Goal: Transaction & Acquisition: Download file/media

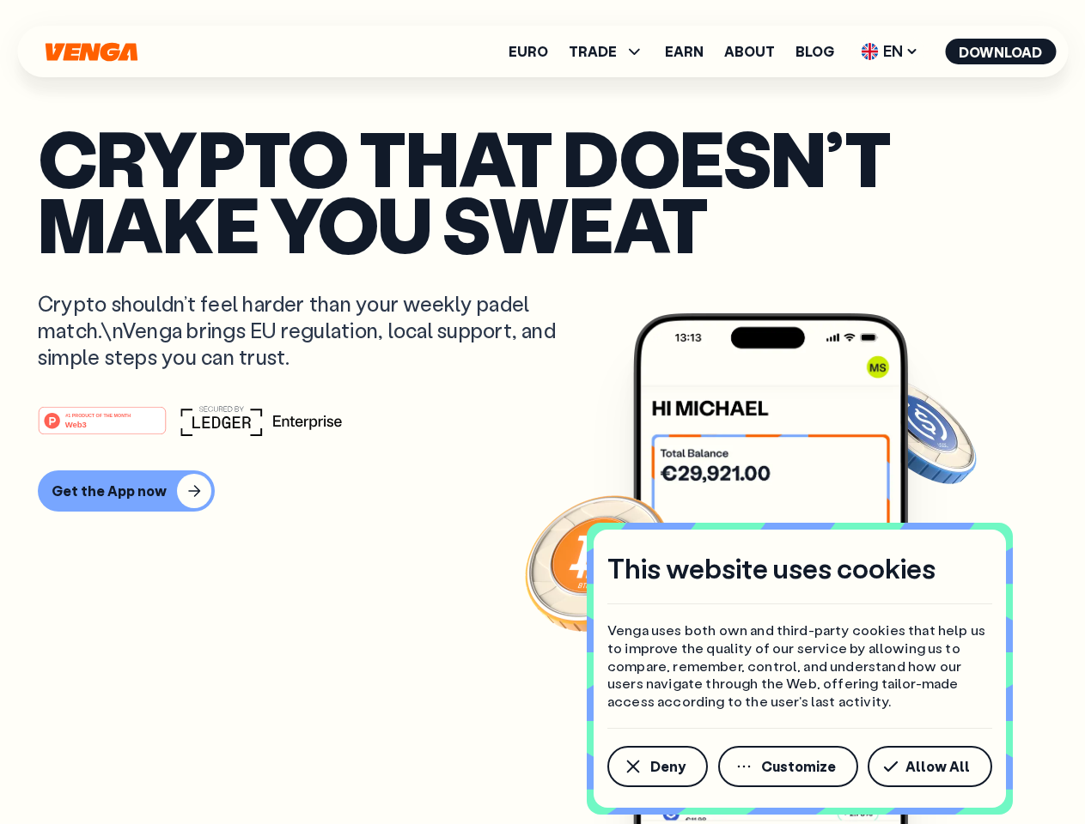
click at [542, 412] on div "#1 PRODUCT OF THE MONTH Web3" at bounding box center [542, 420] width 1009 height 31
click at [656, 767] on span "Deny" at bounding box center [667, 767] width 35 height 14
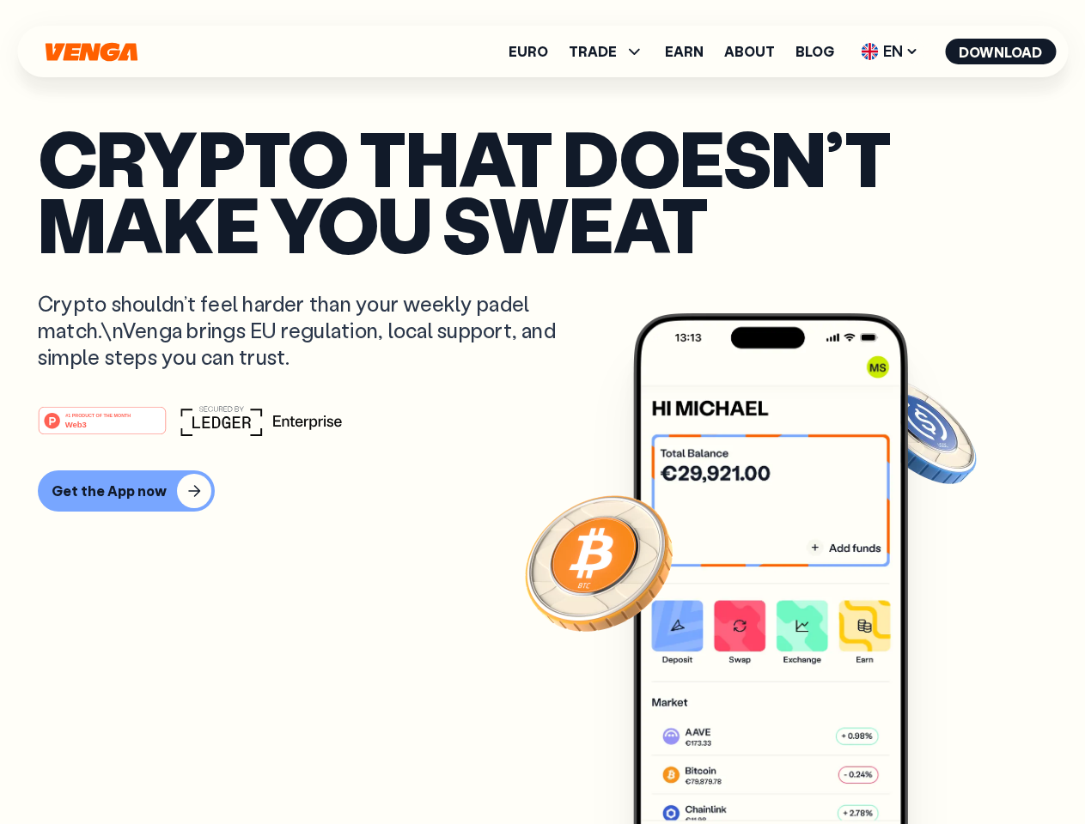
click at [789, 767] on img at bounding box center [770, 600] width 275 height 575
click at [933, 767] on article "Crypto that doesn’t make you sweat Crypto shouldn’t feel harder than your weekl…" at bounding box center [542, 447] width 1009 height 644
click at [611, 52] on span "TRADE" at bounding box center [593, 52] width 48 height 14
click at [890, 52] on span "EN" at bounding box center [889, 51] width 70 height 27
click at [1000, 52] on button "Download" at bounding box center [1000, 52] width 111 height 26
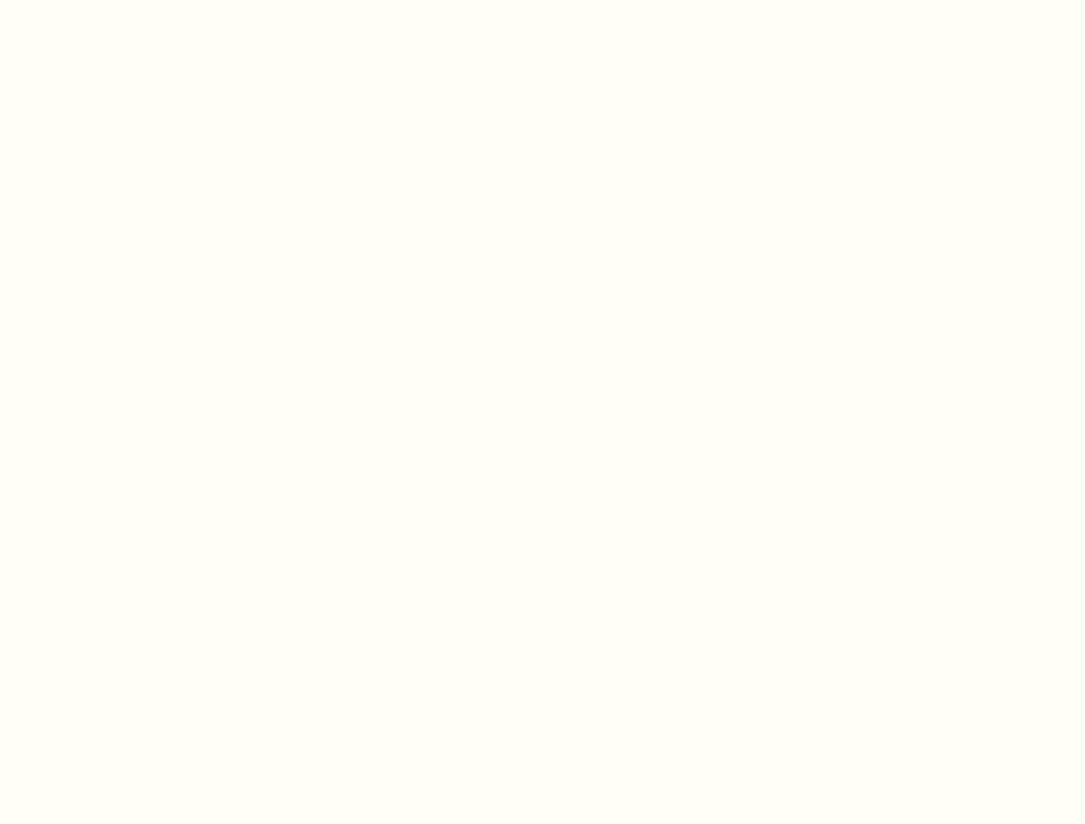
click at [542, 0] on html "This website uses cookies Venga uses both own and third-party cookies that help…" at bounding box center [542, 0] width 1085 height 0
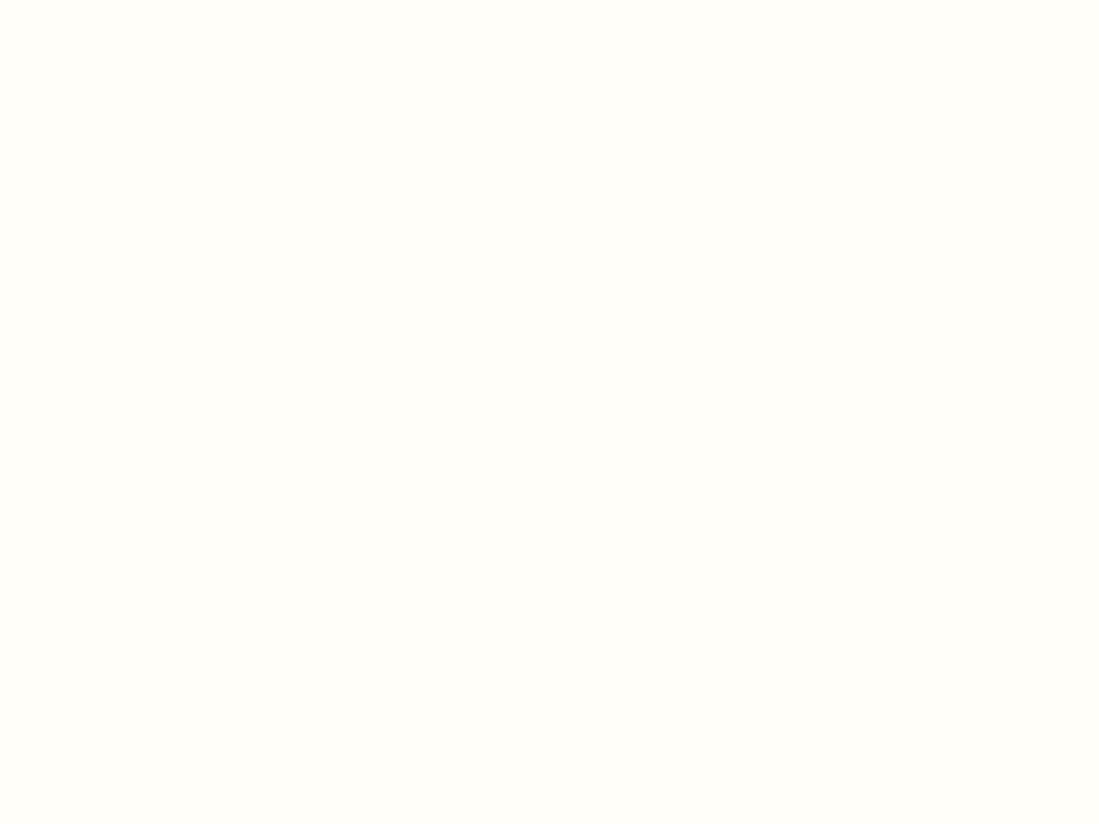
click at [124, 0] on html "This website uses cookies Venga uses both own and third-party cookies that help…" at bounding box center [549, 0] width 1099 height 0
click at [105, 0] on html "This website uses cookies Venga uses both own and third-party cookies that help…" at bounding box center [549, 0] width 1099 height 0
